Goal: Navigation & Orientation: Find specific page/section

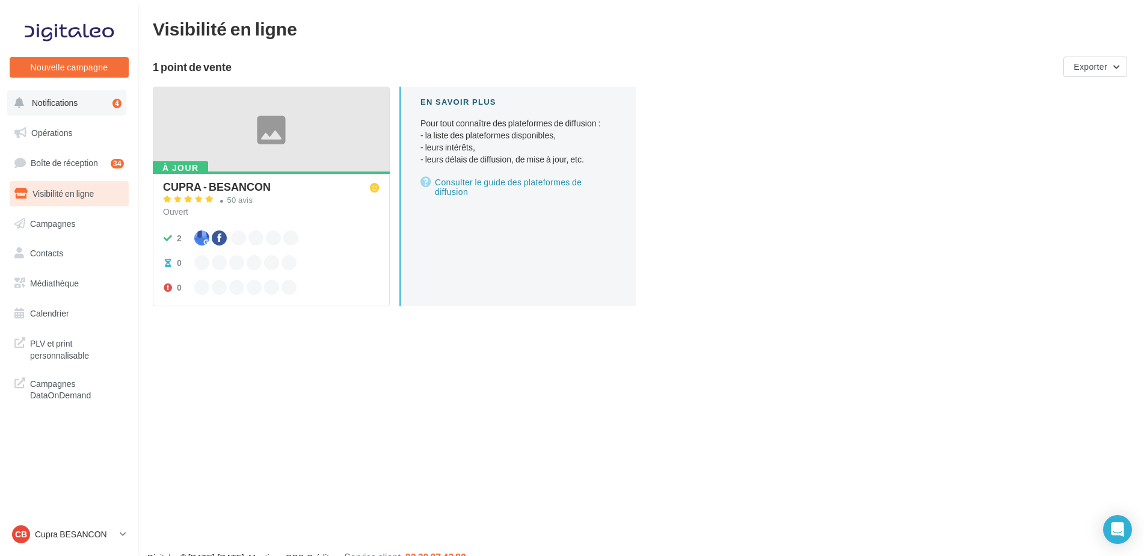
click at [45, 104] on span "Notifications" at bounding box center [55, 102] width 46 height 10
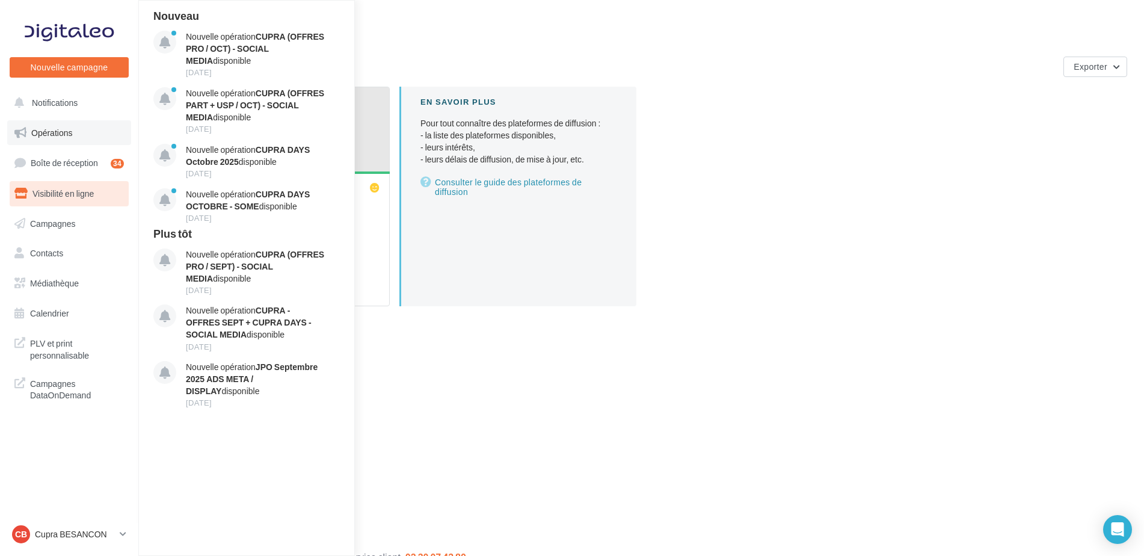
click at [61, 133] on span "Opérations" at bounding box center [51, 132] width 41 height 10
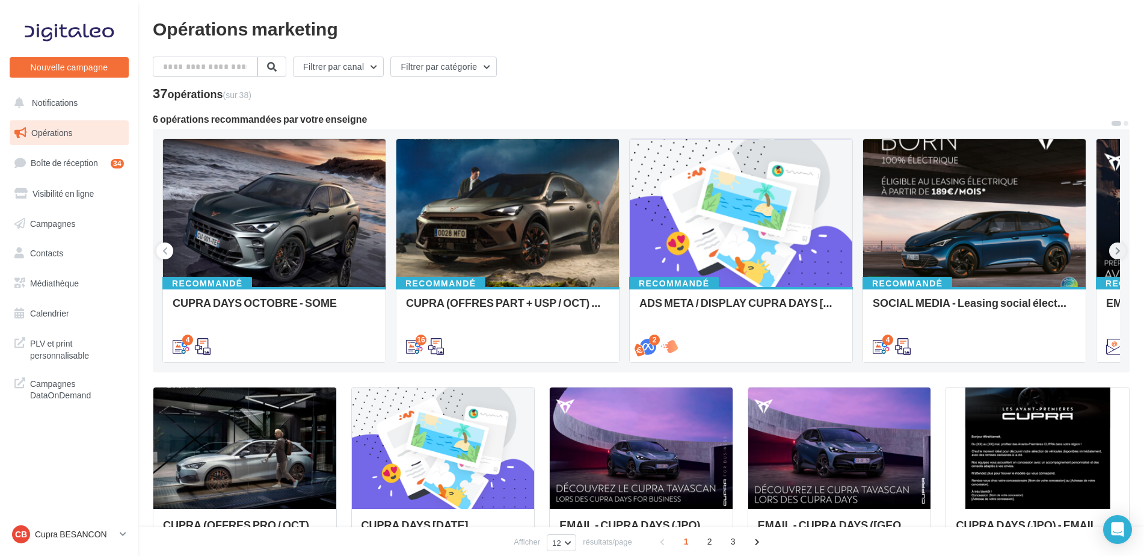
click at [1114, 249] on button at bounding box center [1117, 250] width 17 height 17
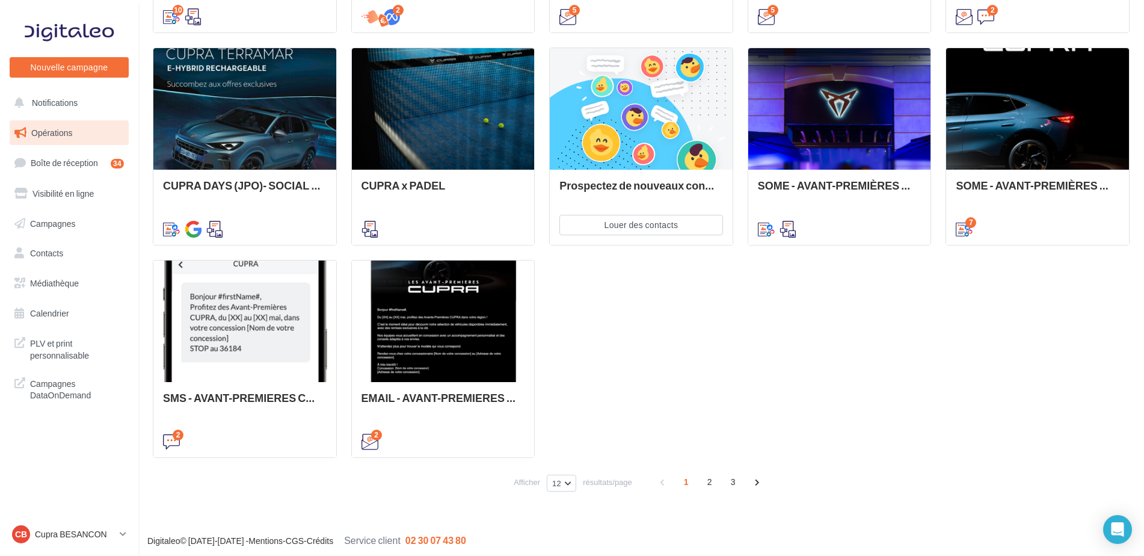
scroll to position [553, 0]
